Goal: Transaction & Acquisition: Purchase product/service

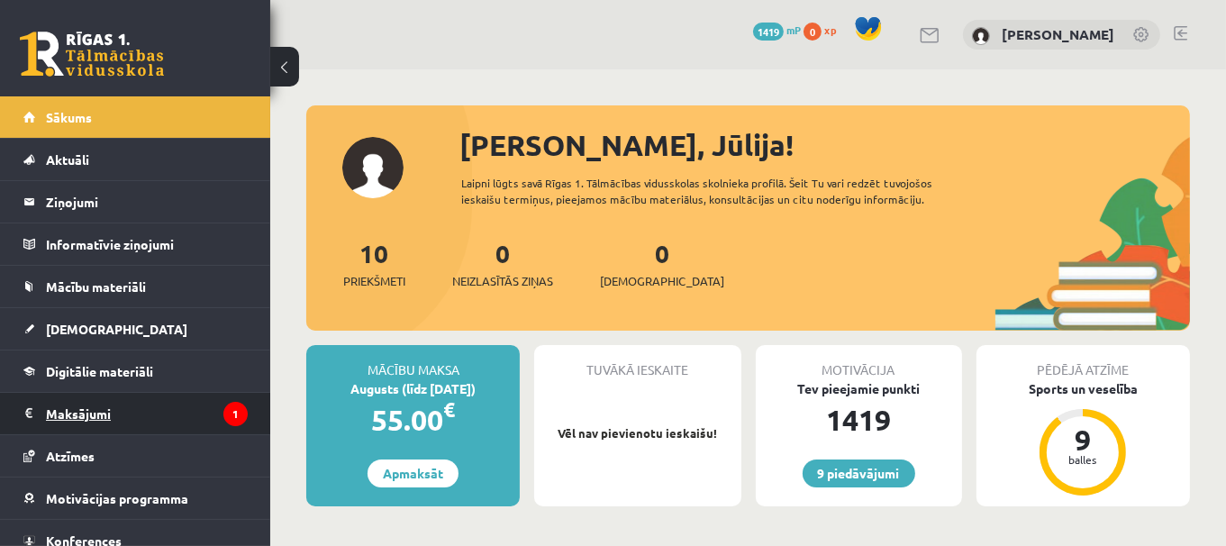
click at [201, 423] on legend "Maksājumi 1" at bounding box center [147, 413] width 202 height 41
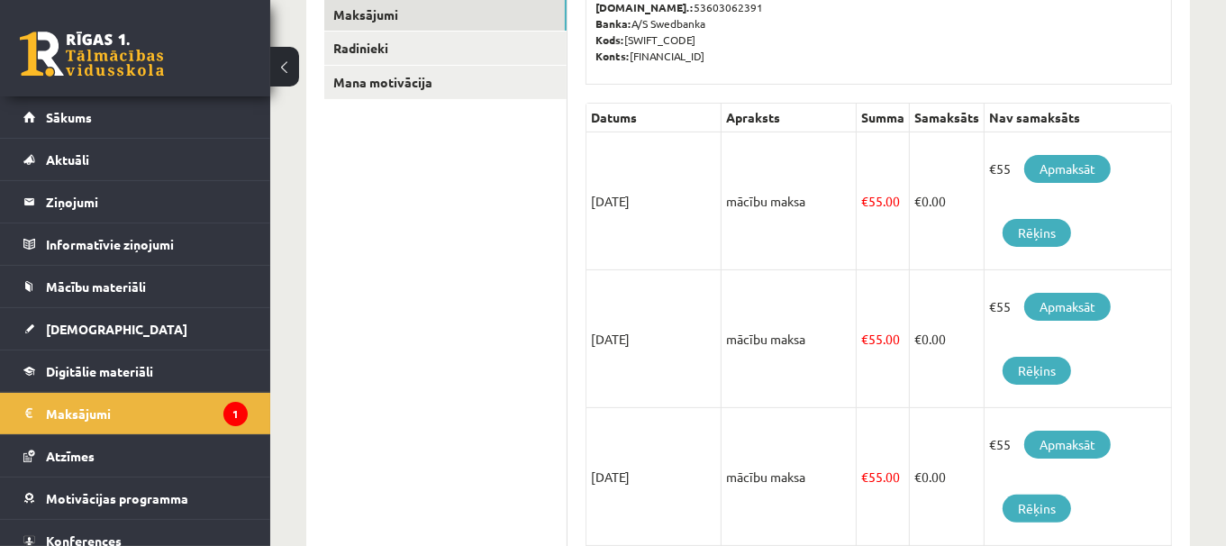
scroll to position [329, 0]
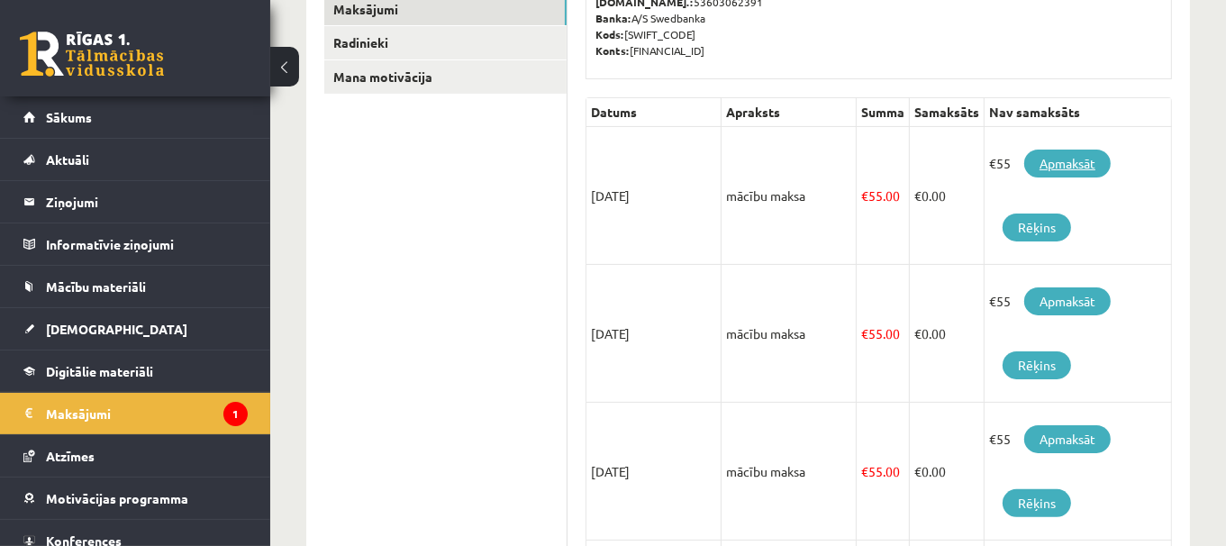
click at [1062, 168] on link "Apmaksāt" at bounding box center [1067, 164] width 86 height 28
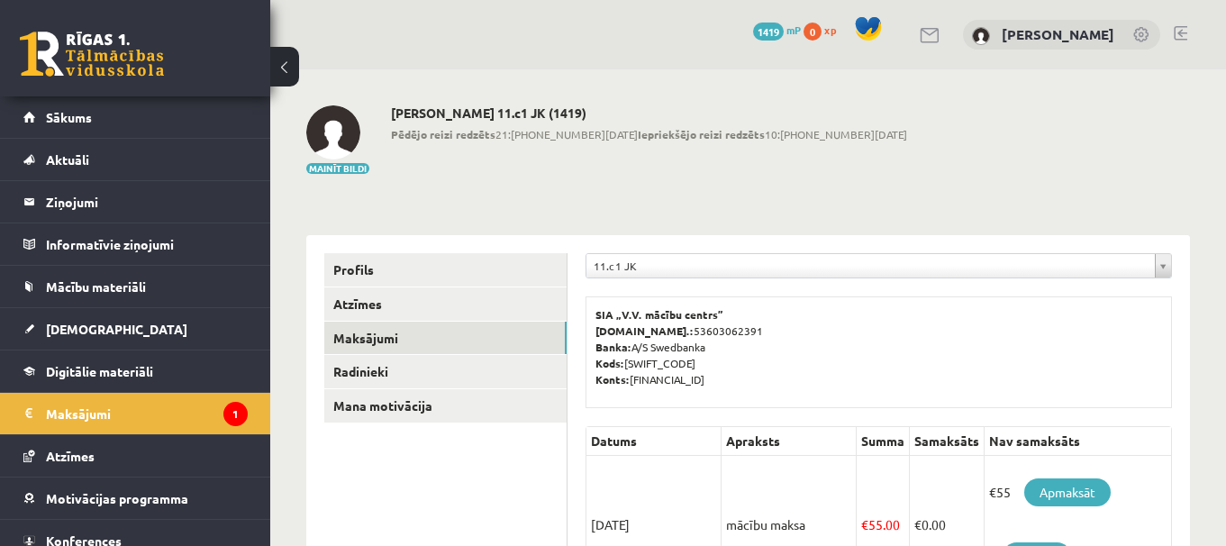
scroll to position [320, 0]
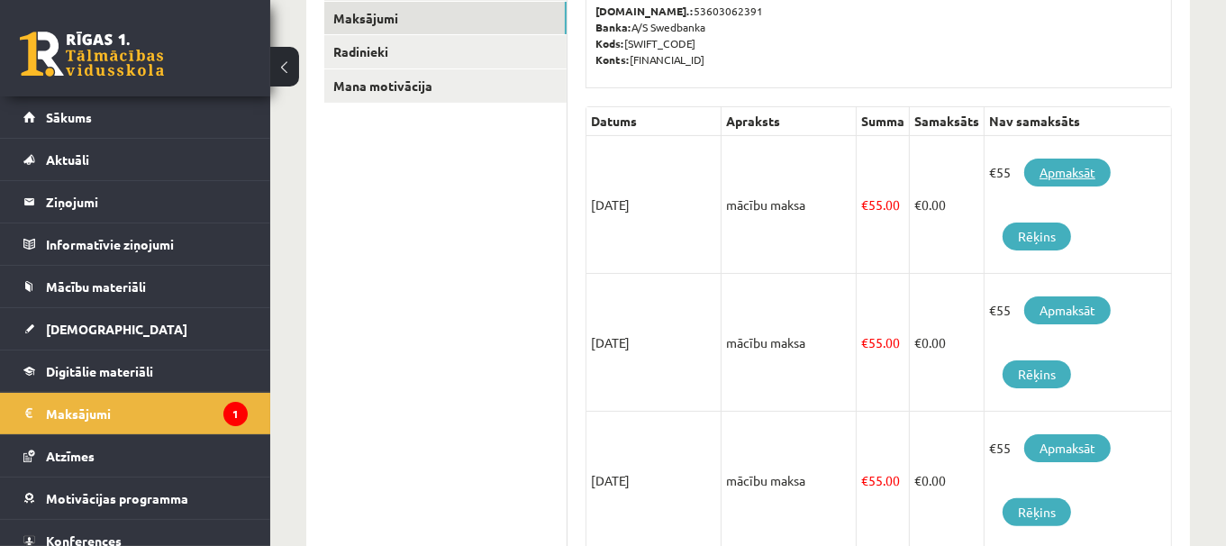
click at [1053, 174] on link "Apmaksāt" at bounding box center [1067, 173] width 86 height 28
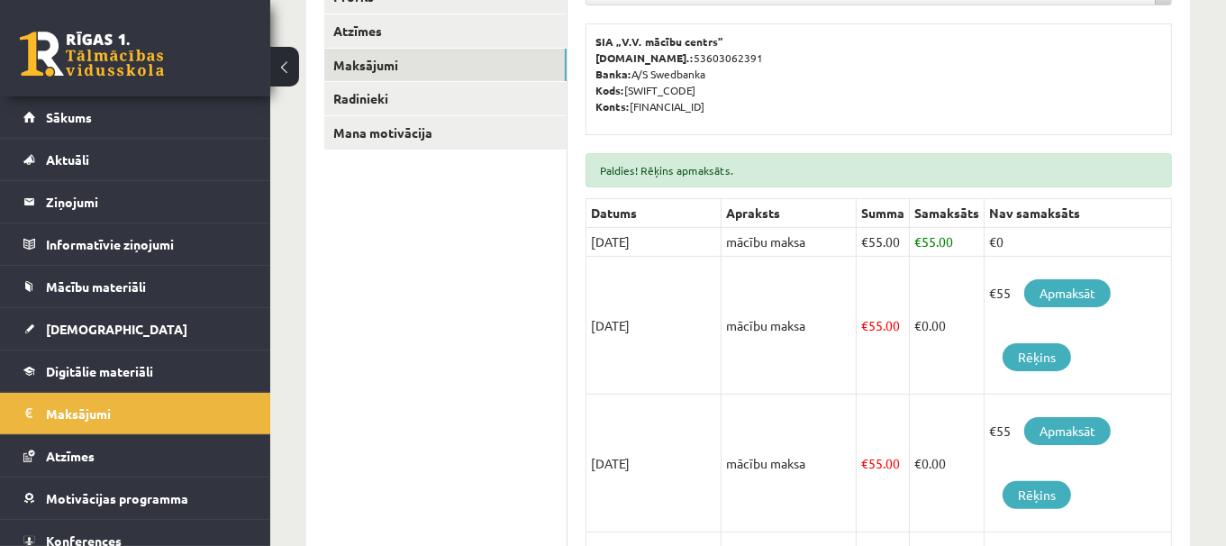
scroll to position [335, 0]
